Goal: Manage account settings

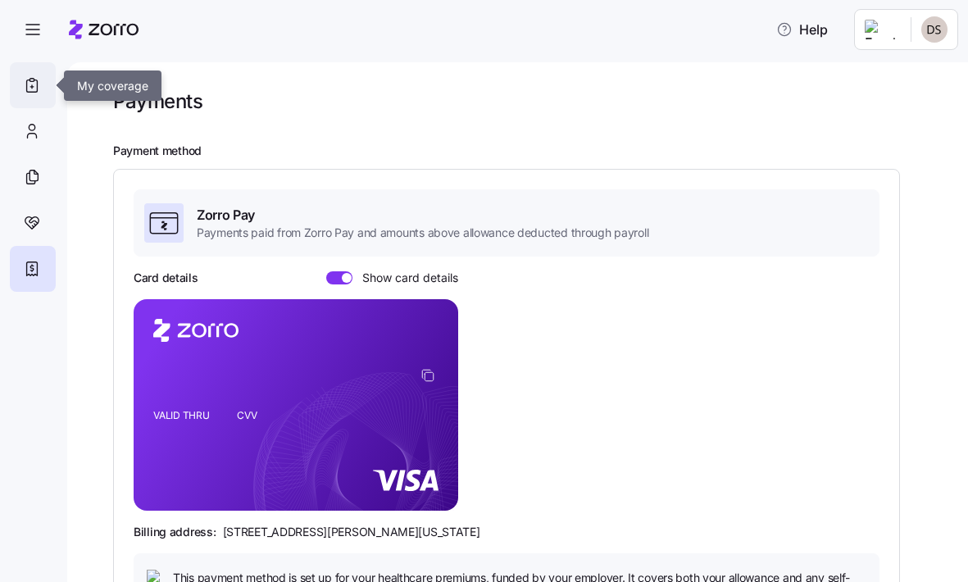
click at [39, 88] on icon at bounding box center [32, 85] width 18 height 20
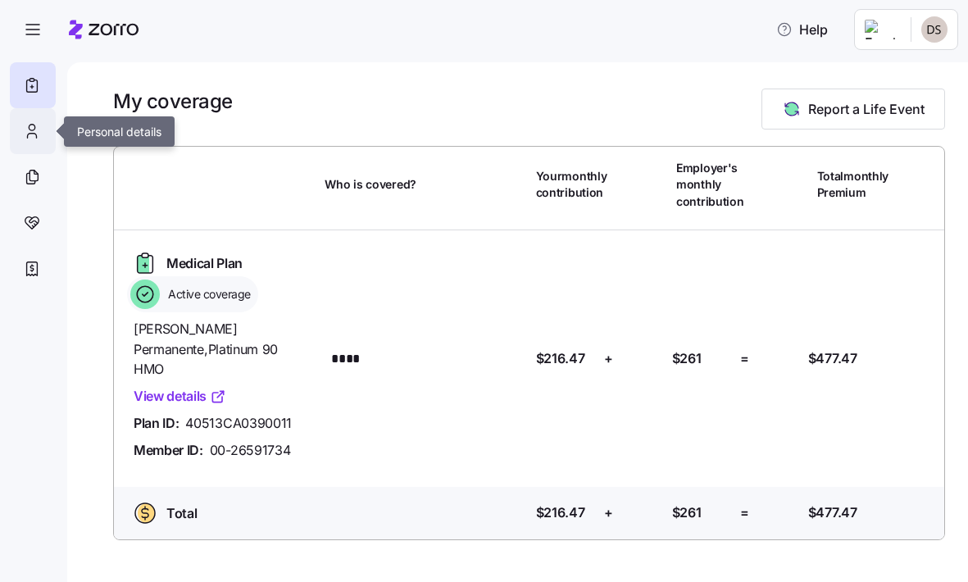
click at [29, 125] on icon at bounding box center [32, 131] width 18 height 20
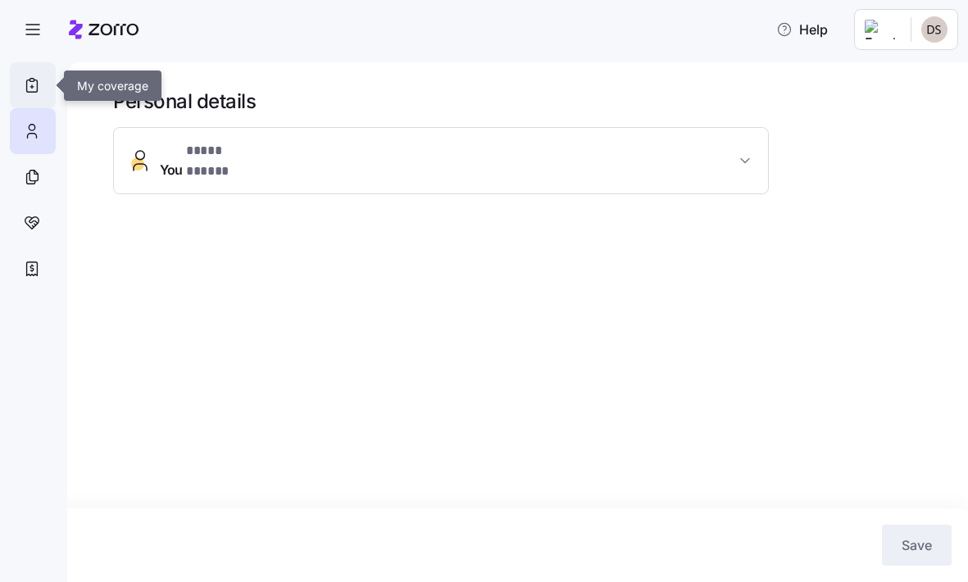
click at [25, 93] on icon at bounding box center [32, 85] width 18 height 20
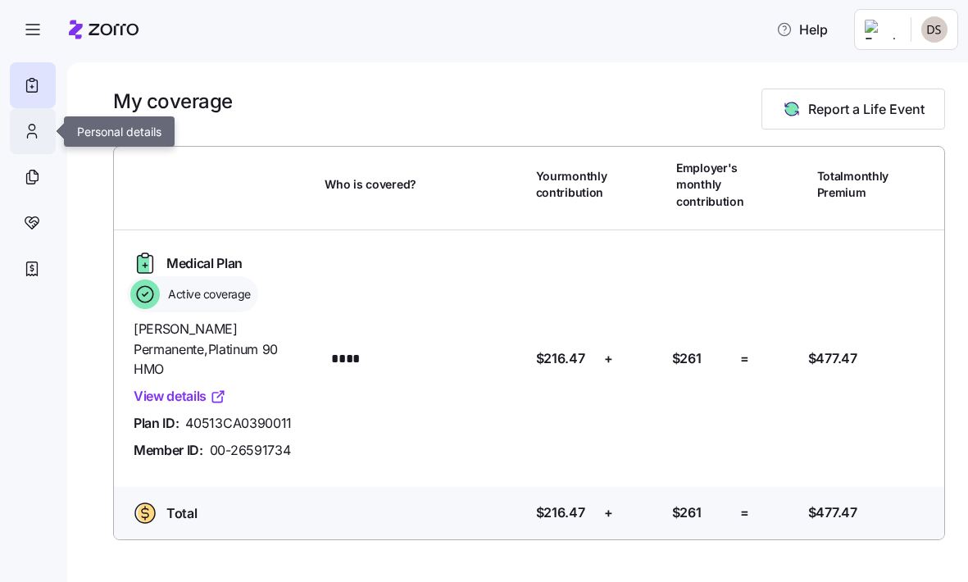
click at [22, 136] on div at bounding box center [33, 131] width 46 height 46
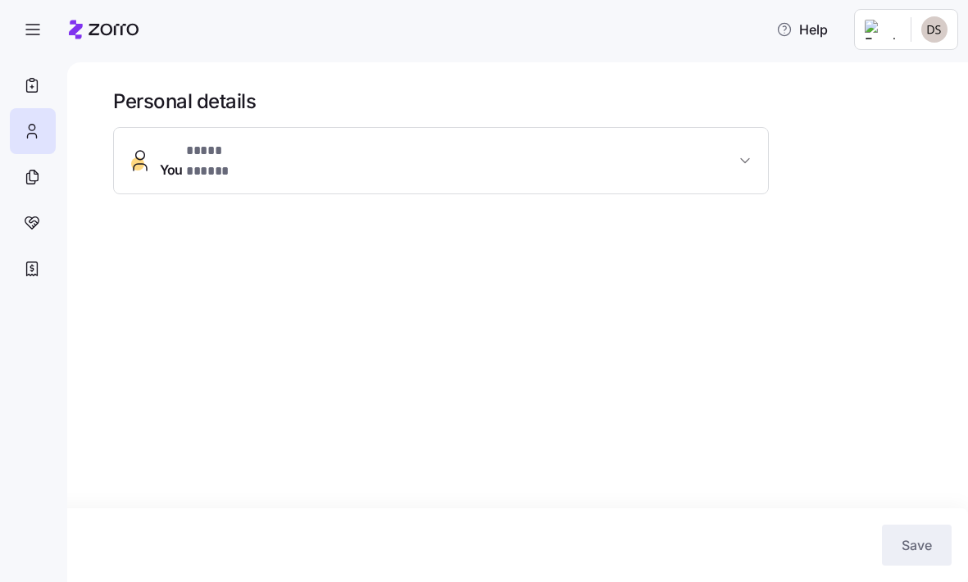
click at [253, 170] on button "You * **** ***** *" at bounding box center [441, 161] width 654 height 66
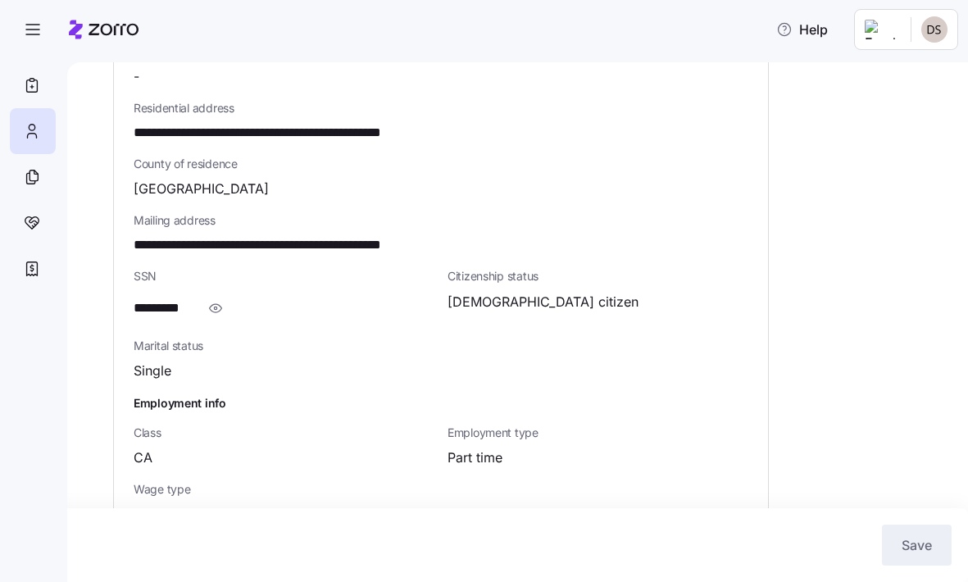
scroll to position [509, 0]
click at [218, 299] on icon "button" at bounding box center [215, 309] width 16 height 20
click at [237, 299] on icon "button" at bounding box center [240, 309] width 16 height 20
click at [493, 425] on span "Employment type" at bounding box center [597, 433] width 301 height 16
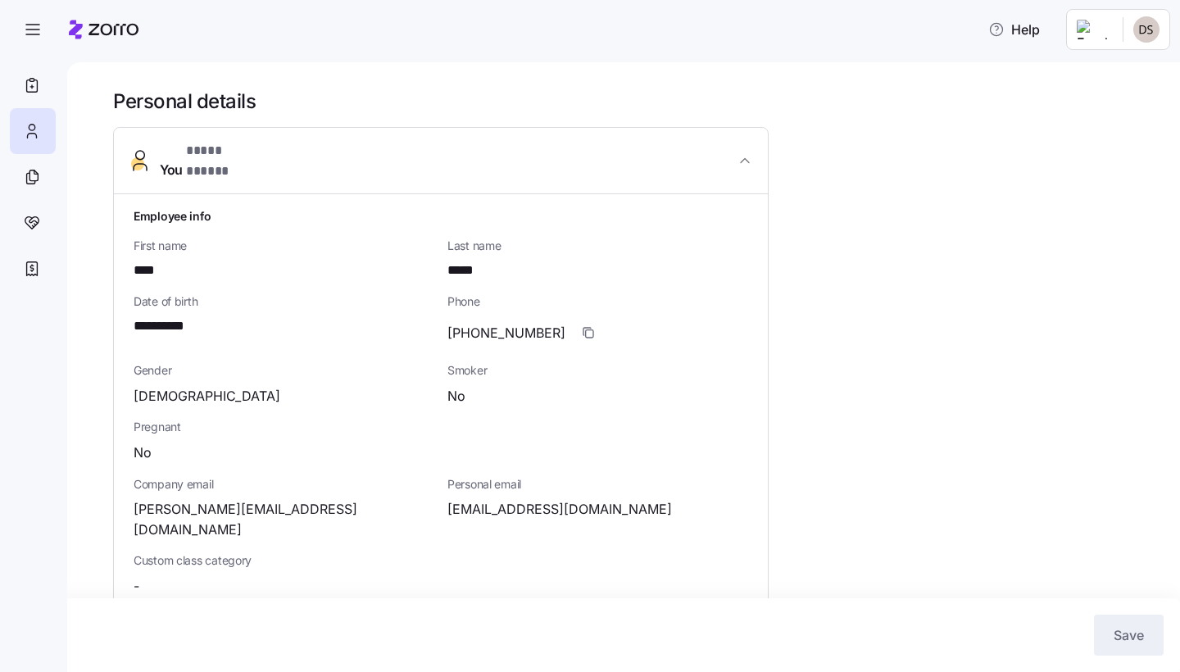
click at [967, 33] on html "**********" at bounding box center [590, 331] width 1180 height 662
click at [967, 96] on div "Log out" at bounding box center [1103, 100] width 64 height 18
